Goal: Check status: Check status

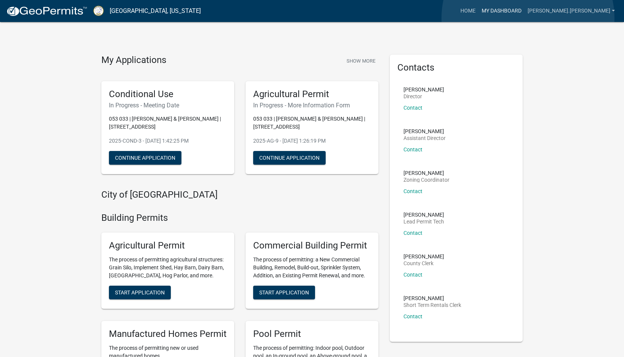
click at [525, 18] on link "My Dashboard" at bounding box center [502, 11] width 46 height 14
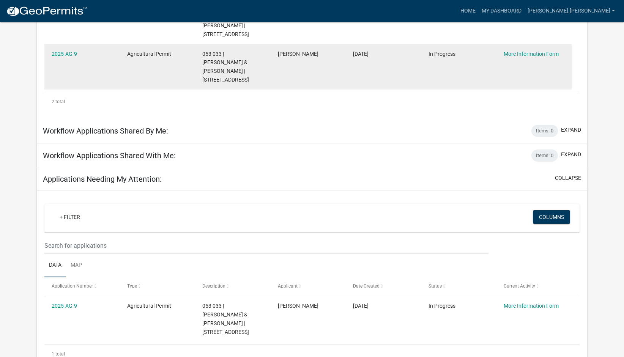
scroll to position [170, 0]
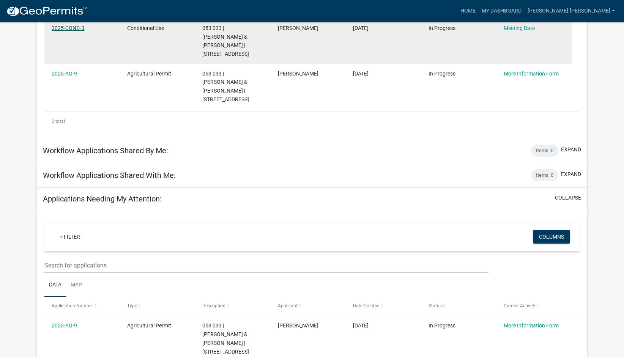
click at [84, 31] on link "2025-COND-3" at bounding box center [68, 28] width 33 height 6
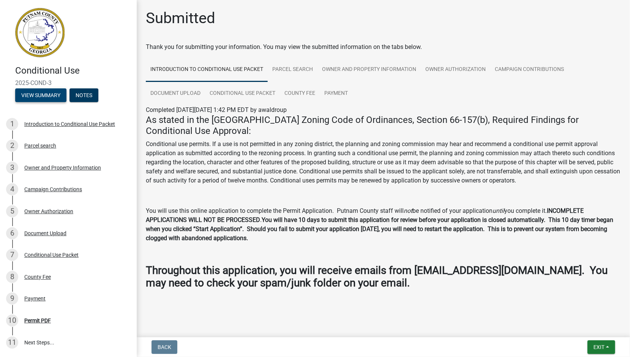
click at [66, 102] on button "View Summary" at bounding box center [40, 95] width 51 height 14
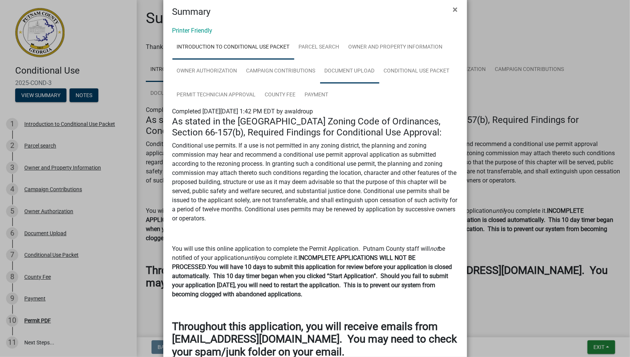
scroll to position [38, 0]
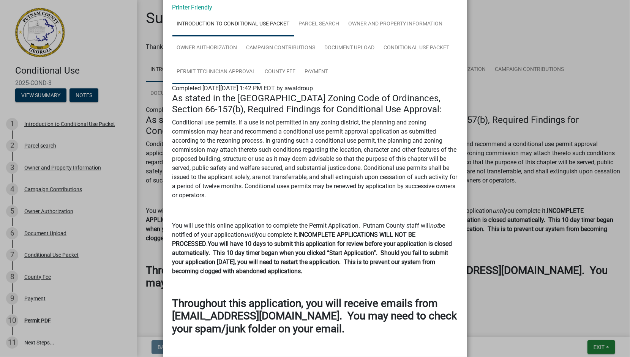
click at [260, 84] on link "Permit Technician Approval" at bounding box center [216, 72] width 88 height 24
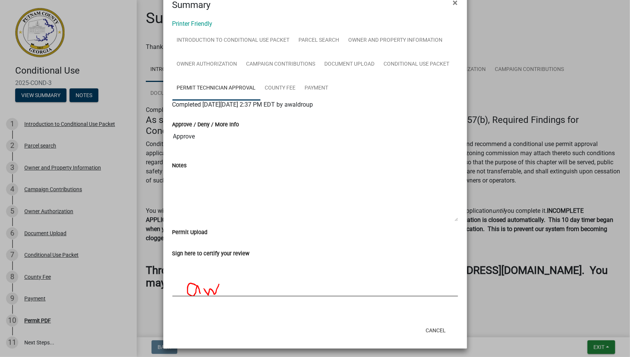
scroll to position [114, 0]
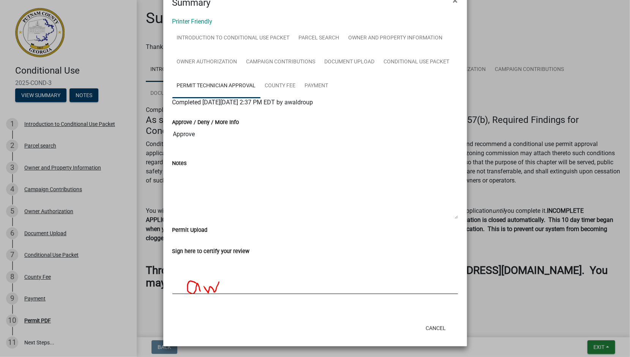
click at [54, 147] on ngb-modal-window "Summary × Printer Friendly Introduction to Conditional Use Packet Parcel search…" at bounding box center [315, 178] width 630 height 357
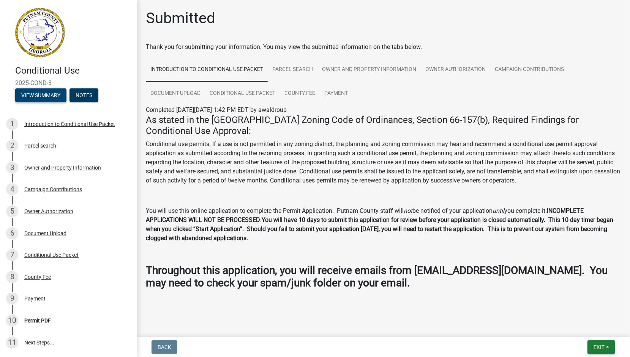
scroll to position [0, 0]
